Goal: Task Accomplishment & Management: Use online tool/utility

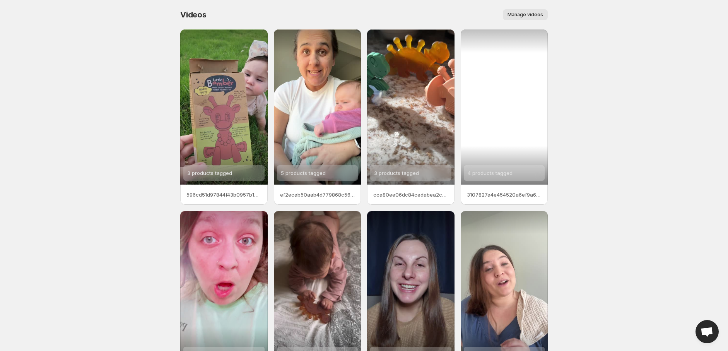
click at [513, 113] on div "4 products tagged" at bounding box center [504, 106] width 87 height 155
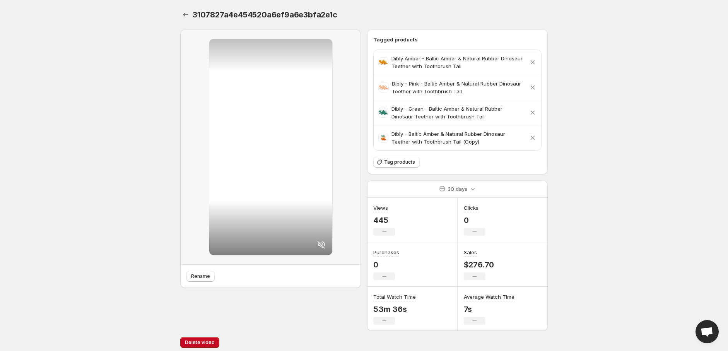
drag, startPoint x: 285, startPoint y: 104, endPoint x: 122, endPoint y: 114, distance: 163.1
click at [122, 114] on body "Home Feeds Videos Subscription Settings 3107827a4e454520a6ef9a6e3bfa2e1c. This …" at bounding box center [364, 175] width 728 height 351
click at [184, 17] on icon "Settings" at bounding box center [186, 15] width 8 height 8
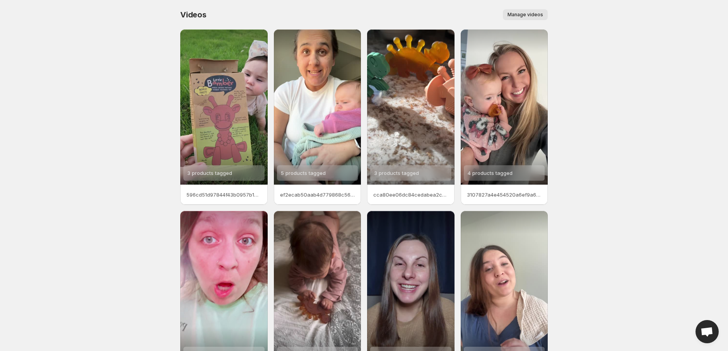
click at [520, 10] on button "Manage videos" at bounding box center [525, 14] width 45 height 11
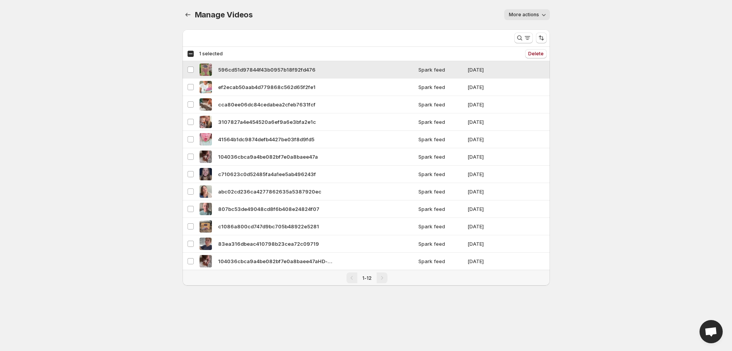
click at [244, 70] on span "596cd51d97844f43b0957b18f92fd476" at bounding box center [266, 70] width 97 height 8
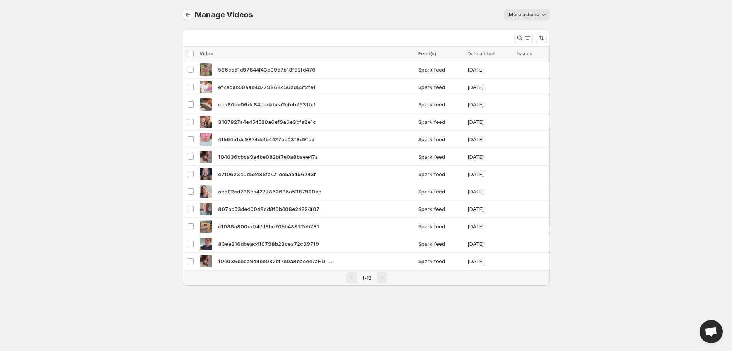
click at [189, 15] on icon "Manage Videos" at bounding box center [188, 15] width 8 height 8
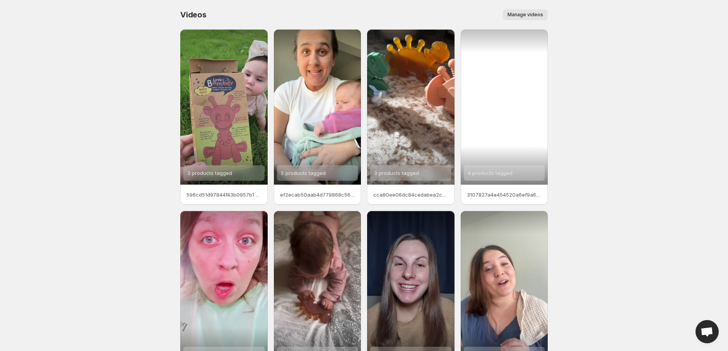
click at [511, 111] on div "4 products tagged" at bounding box center [504, 106] width 87 height 155
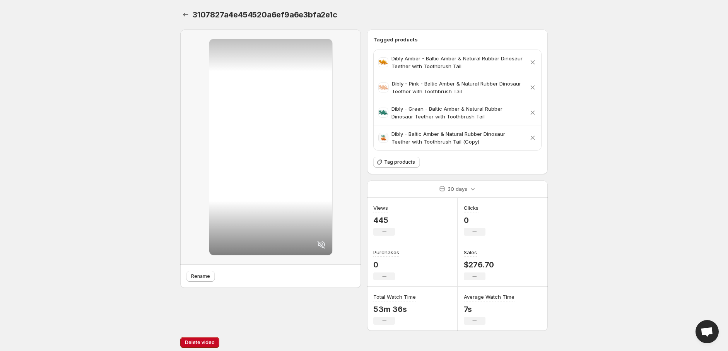
drag, startPoint x: 244, startPoint y: 90, endPoint x: 139, endPoint y: 81, distance: 105.5
click at [139, 81] on body "Home Feeds Videos Subscription Settings 3107827a4e454520a6ef9a6e3bfa2e1c. This …" at bounding box center [364, 175] width 728 height 351
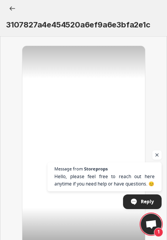
click at [80, 146] on div at bounding box center [83, 154] width 123 height 216
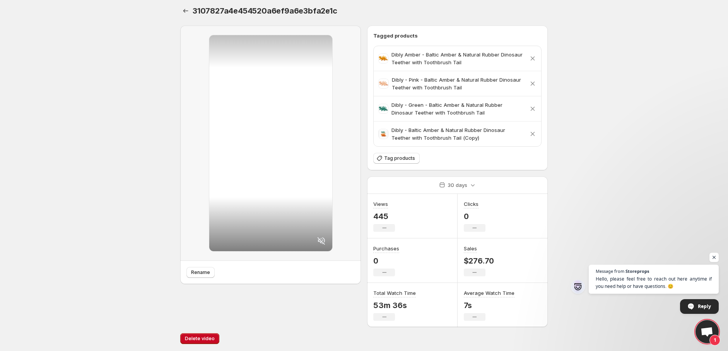
click at [258, 6] on span "3107827a4e454520a6ef9a6e3bfa2e1c" at bounding box center [265, 10] width 145 height 9
copy div "3107827a4e454520a6ef9a6e3bfa2e1c"
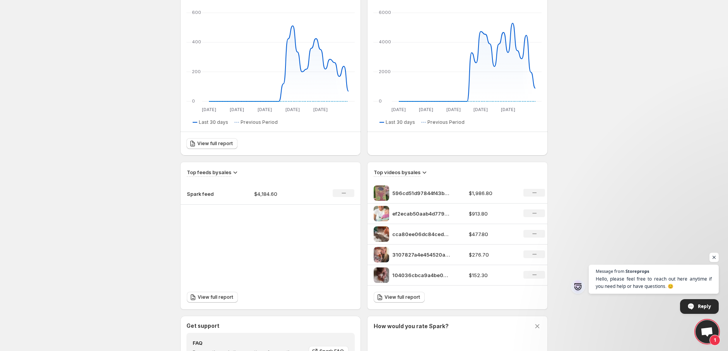
scroll to position [114, 0]
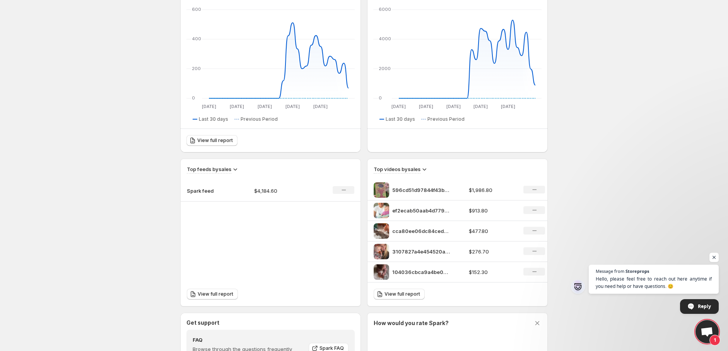
click at [540, 189] on div "No change" at bounding box center [534, 190] width 22 height 8
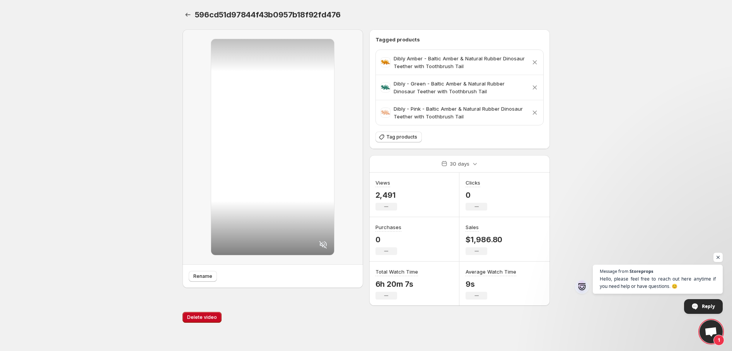
click at [190, 20] on div "596cd51d97844f43b0957b18f92fd476. This page is ready 596cd51d97844f43b0957b18f9…" at bounding box center [366, 14] width 367 height 29
click at [190, 14] on icon "Settings" at bounding box center [188, 15] width 8 height 8
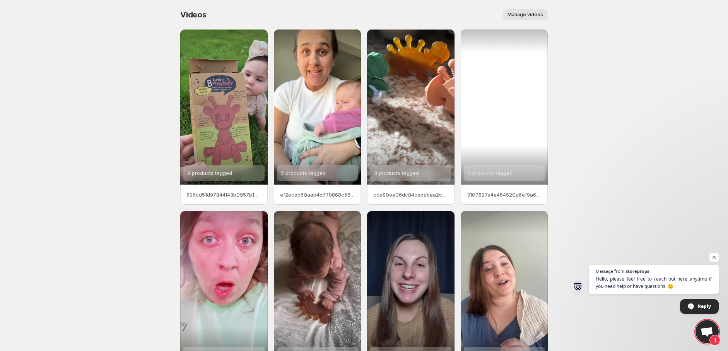
click at [483, 113] on div "4 products tagged" at bounding box center [504, 106] width 87 height 155
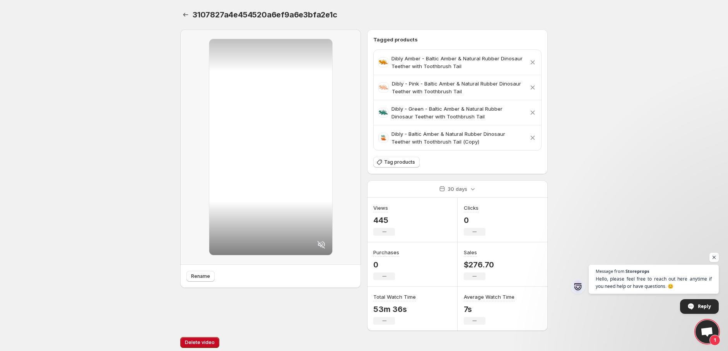
click at [263, 12] on span "3107827a4e454520a6ef9a6e3bfa2e1c" at bounding box center [265, 14] width 145 height 9
copy div "3107827a4e454520a6ef9a6e3bfa2e1c"
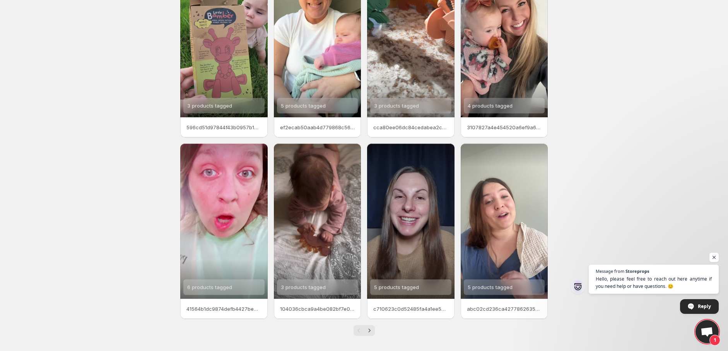
scroll to position [70, 0]
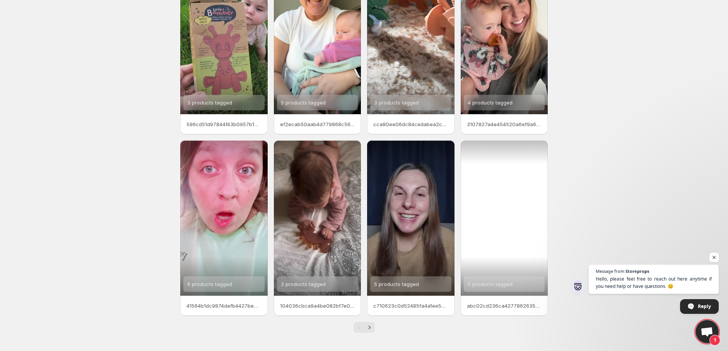
click at [507, 230] on div "5 products tagged" at bounding box center [504, 217] width 87 height 155
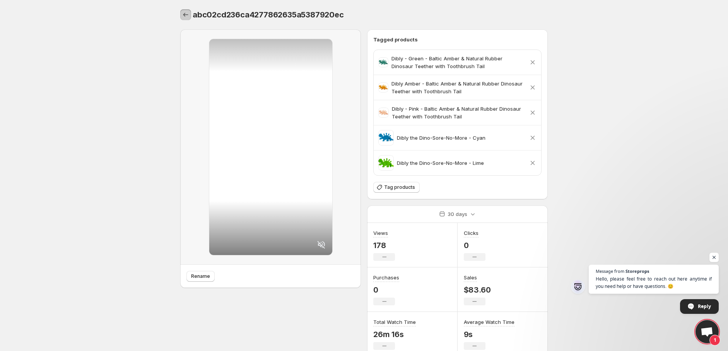
click at [185, 14] on icon "Settings" at bounding box center [186, 15] width 8 height 8
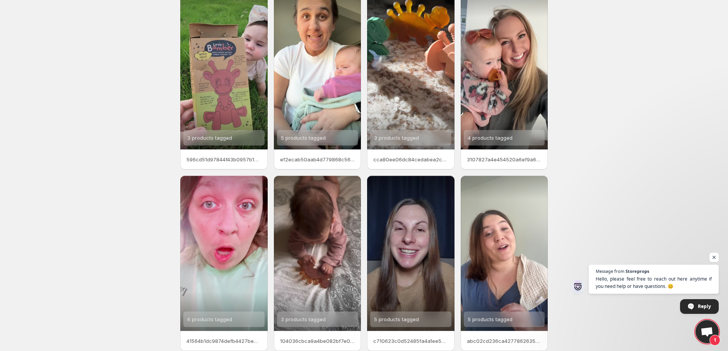
scroll to position [70, 0]
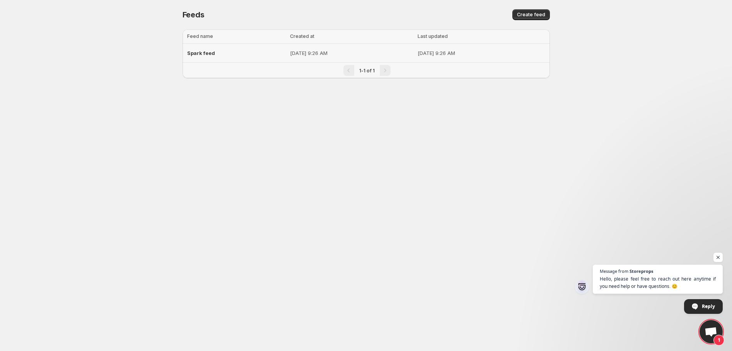
click at [191, 54] on span "Spark feed" at bounding box center [201, 53] width 28 height 6
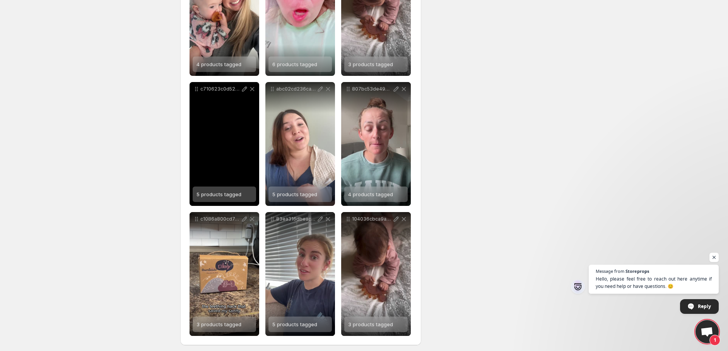
scroll to position [301, 0]
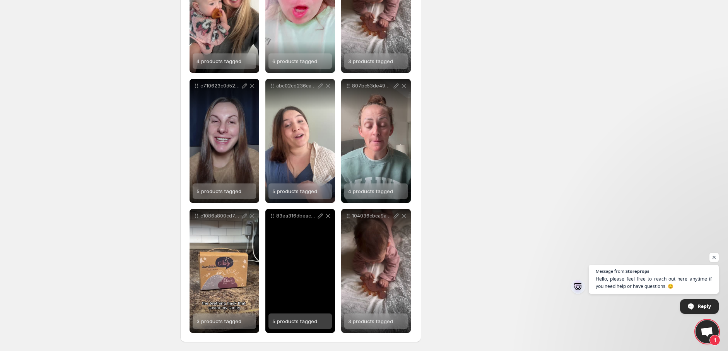
click at [299, 248] on div "83ea316dbeac410798b23cea72c09719" at bounding box center [300, 271] width 70 height 124
click at [291, 215] on p "83ea316dbeac410798b23cea72c09719" at bounding box center [296, 216] width 40 height 6
copy div "83ea316dbeac410798b23cea72c09719"
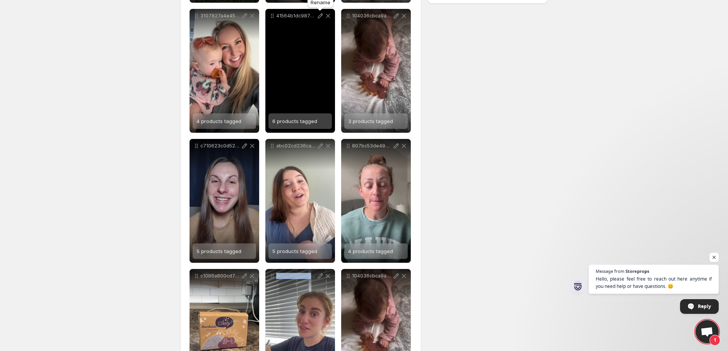
scroll to position [186, 0]
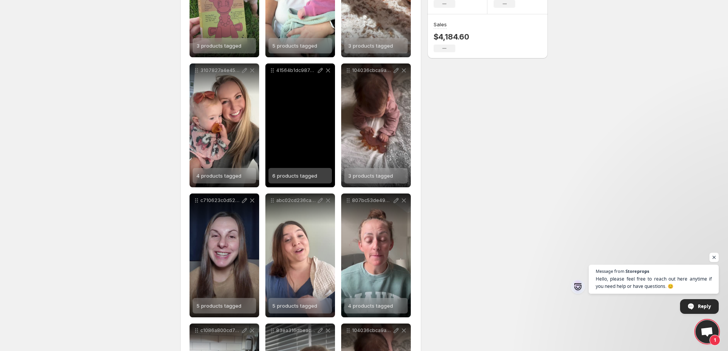
click at [292, 71] on p "41564b1dc9874defb4427be03f8d9fd5" at bounding box center [296, 70] width 40 height 6
copy div "41564b1dc9874defb4427be03f8d9fd5"
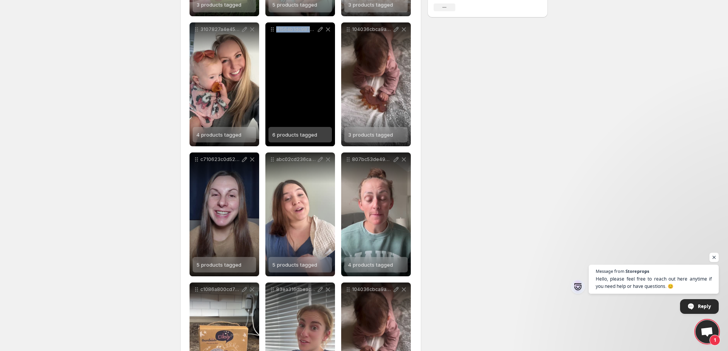
scroll to position [301, 0]
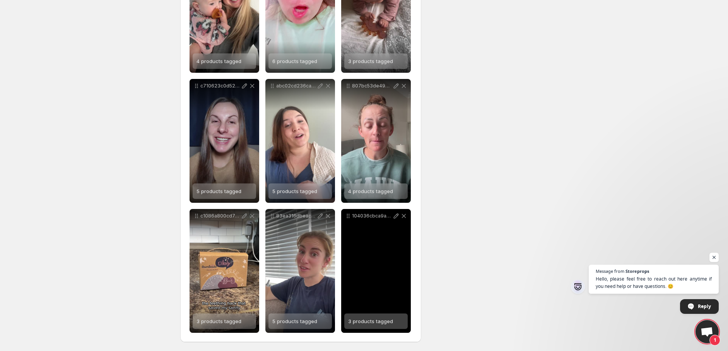
click at [384, 249] on div "104036cbca9a4be082bf7e0a8baee47aHD-1080p-33Mbps-41213378" at bounding box center [376, 271] width 70 height 124
click at [365, 216] on p "104036cbca9a4be082bf7e0a8baee47aHD-1080p-33Mbps-41213378" at bounding box center [372, 216] width 40 height 6
copy div "104036cbca9a4be082bf7e0a8baee47aHD-1080p-33Mbps-41213378"
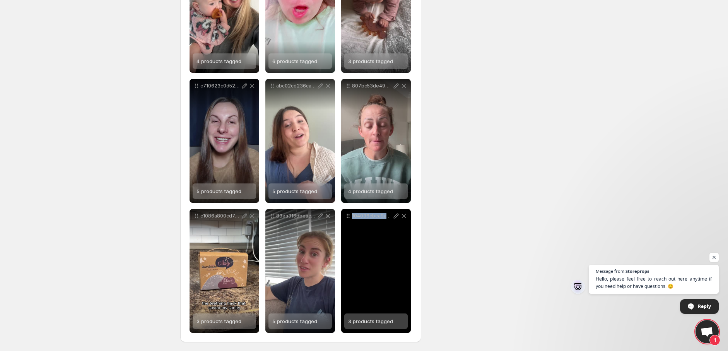
click at [379, 256] on div "104036cbca9a4be082bf7e0a8baee47aHD-1080p-33Mbps-41213378" at bounding box center [376, 271] width 70 height 124
click at [348, 216] on icon at bounding box center [348, 216] width 8 height 8
click at [365, 214] on p "104036cbca9a4be082bf7e0a8baee47aHD-1080p-33Mbps-41213378" at bounding box center [372, 216] width 40 height 6
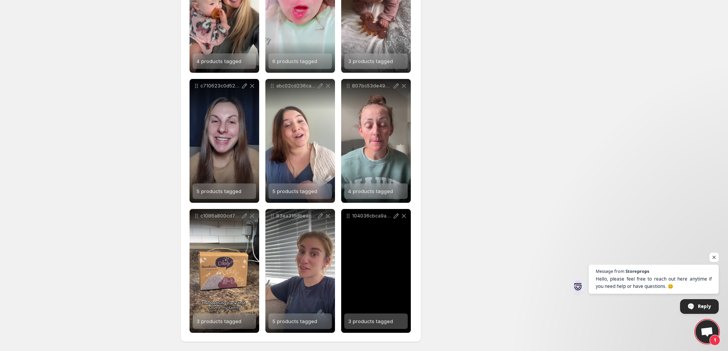
click at [364, 321] on span "3 products tagged" at bounding box center [370, 321] width 45 height 6
click at [366, 217] on p "104036cbca9a4be082bf7e0a8baee47aHD-1080p-33Mbps-41213378" at bounding box center [372, 216] width 40 height 6
click at [348, 214] on icon at bounding box center [348, 214] width 1 height 1
click at [375, 217] on p "104036cbca9a4be082bf7e0a8baee47aHD-1080p-33Mbps-41213378" at bounding box center [372, 216] width 40 height 6
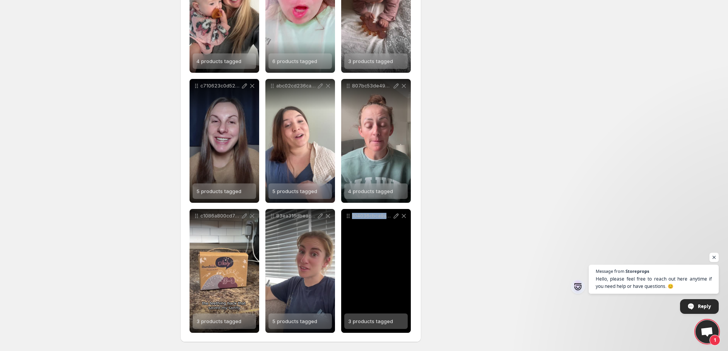
click at [375, 217] on p "104036cbca9a4be082bf7e0a8baee47aHD-1080p-33Mbps-41213378" at bounding box center [372, 216] width 40 height 6
click at [397, 214] on icon at bounding box center [396, 215] width 5 height 5
